Goal: Task Accomplishment & Management: Manage account settings

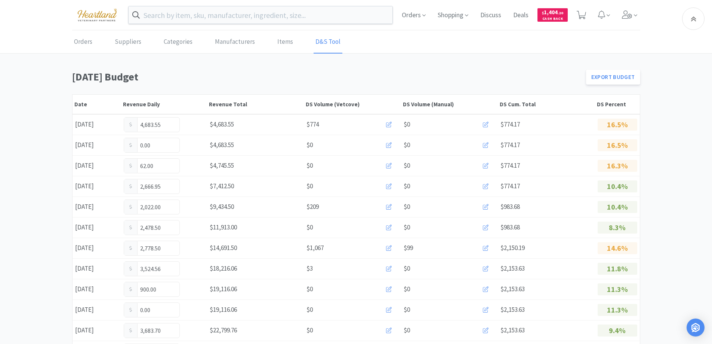
scroll to position [431, 0]
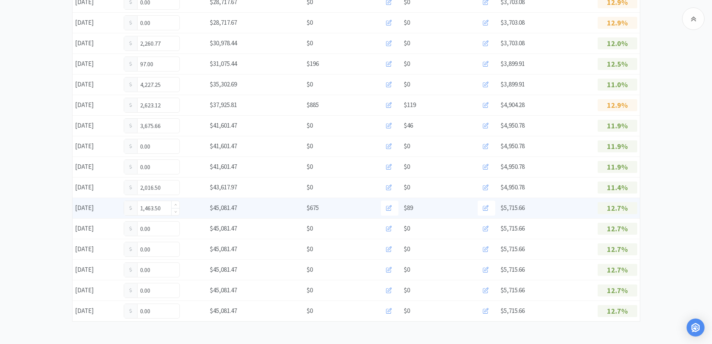
click at [165, 208] on input "1,463.50" at bounding box center [151, 208] width 55 height 14
type input "1"
type input "1,650.50"
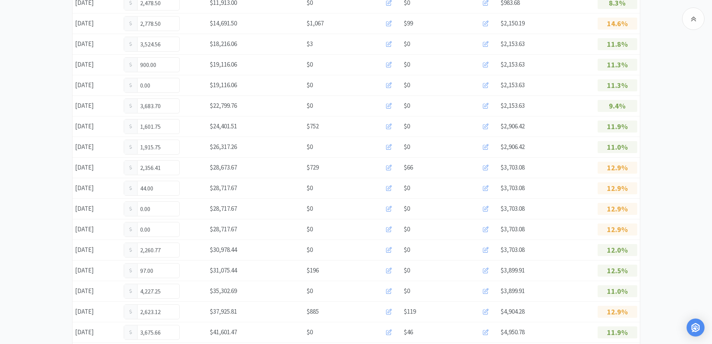
scroll to position [411, 0]
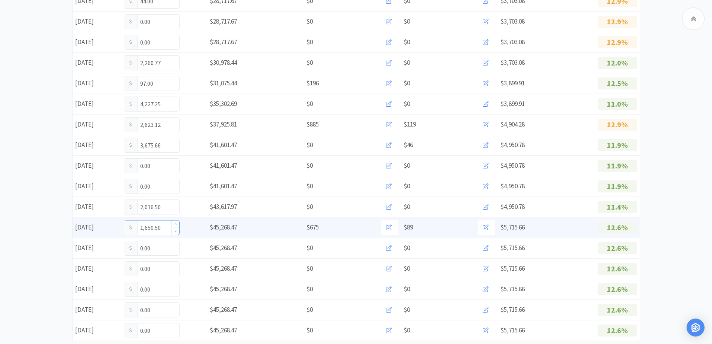
click at [166, 227] on input "1,650.50" at bounding box center [151, 227] width 55 height 14
type input "1"
type input "1,845.75"
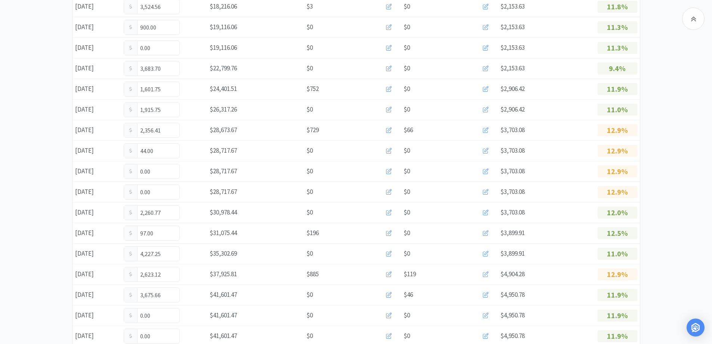
scroll to position [112, 0]
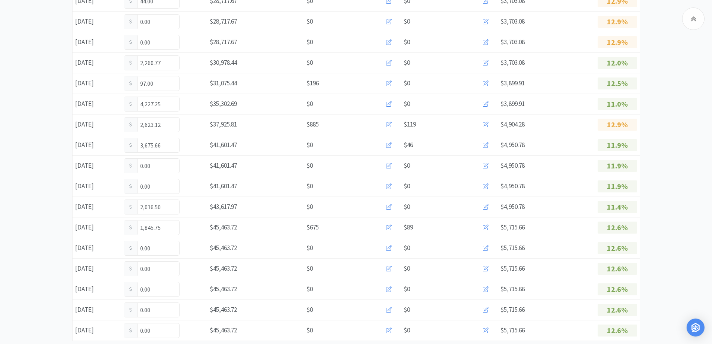
scroll to position [431, 0]
